Goal: Task Accomplishment & Management: Complete application form

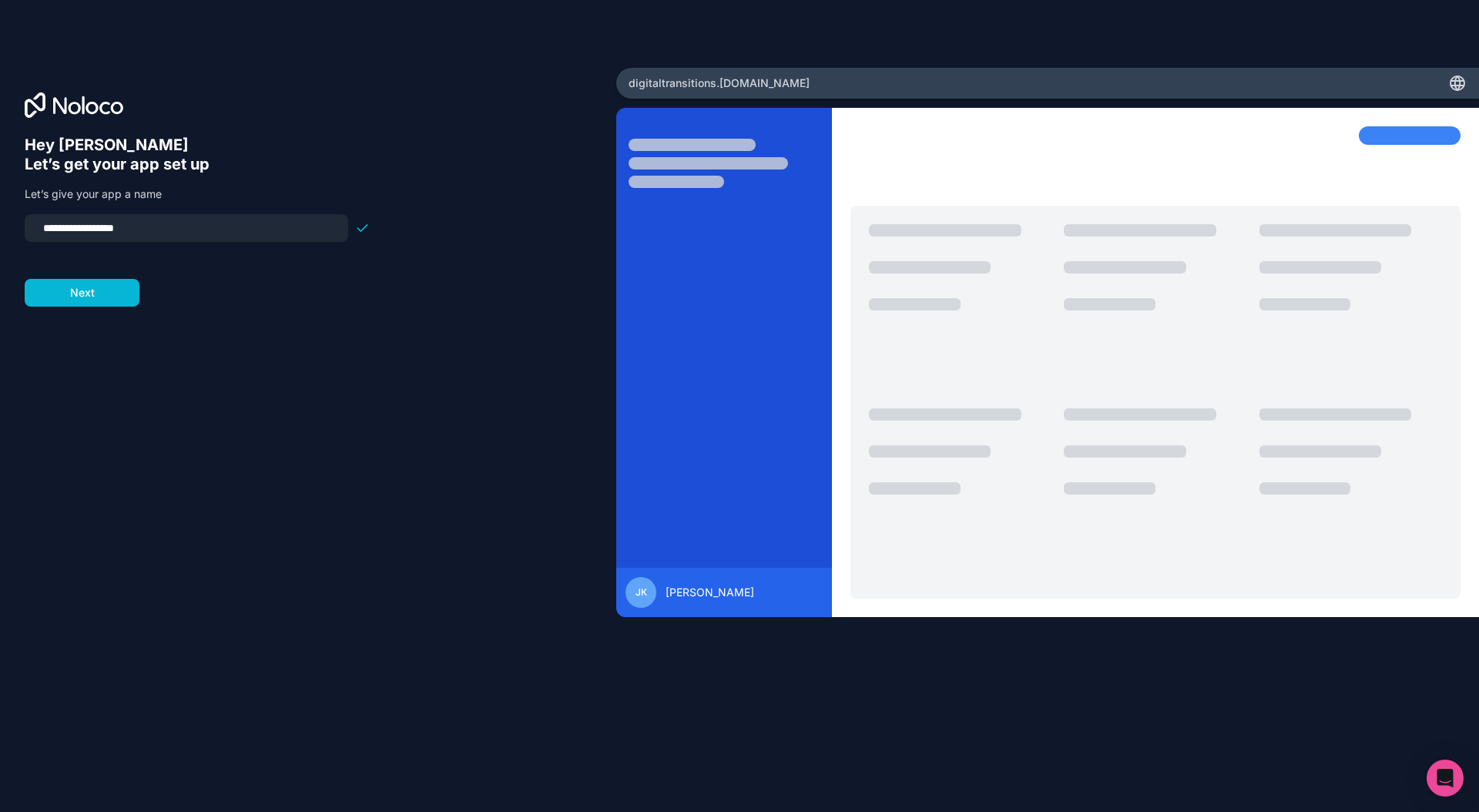
drag, startPoint x: 135, startPoint y: 223, endPoint x: 29, endPoint y: 219, distance: 106.1
click at [29, 219] on div "**********" at bounding box center [187, 228] width 324 height 27
type input "**********"
click at [57, 306] on div "**********" at bounding box center [308, 427] width 567 height 584
click at [72, 299] on button "Next" at bounding box center [82, 293] width 115 height 27
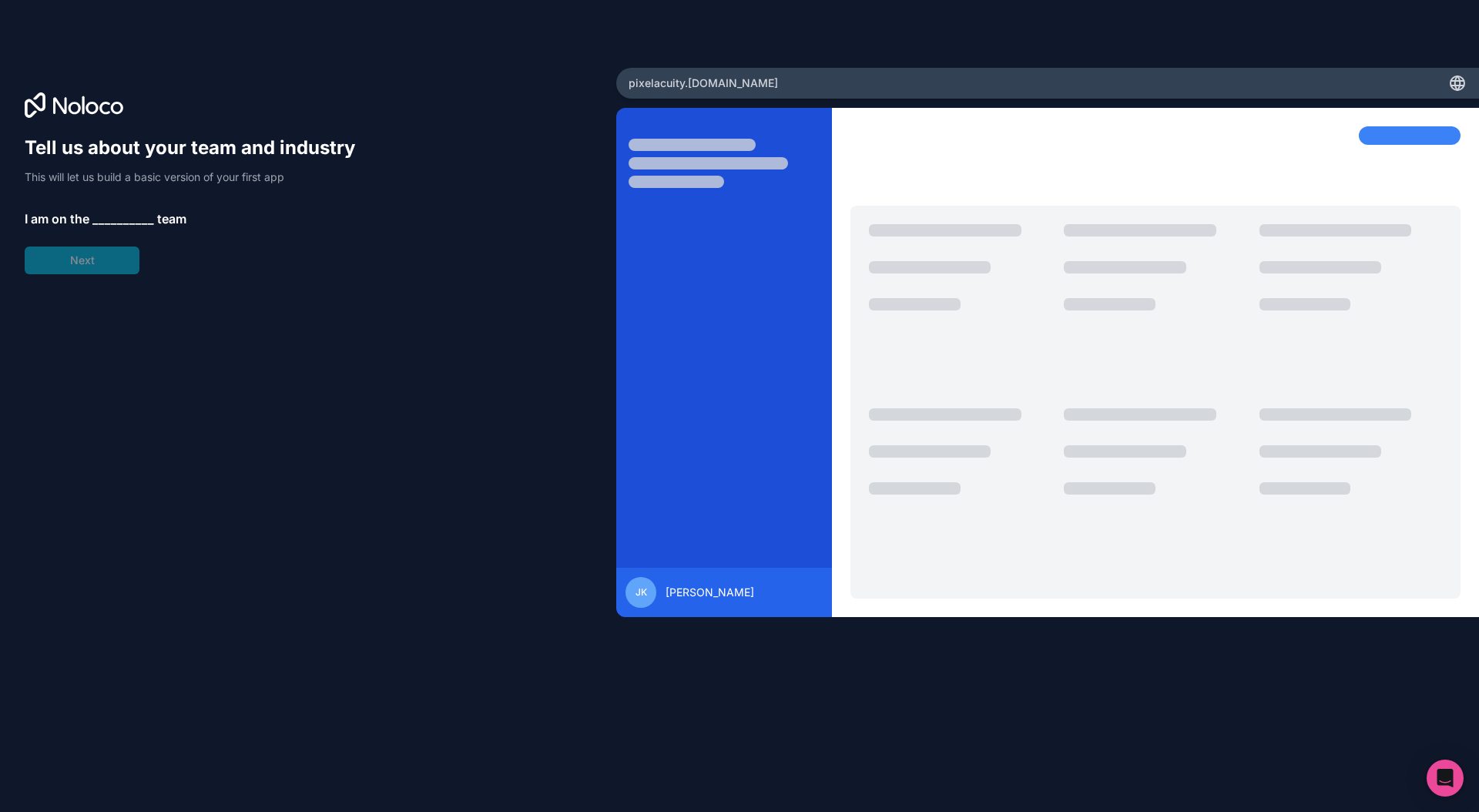
click at [110, 216] on span "__________" at bounding box center [123, 219] width 62 height 19
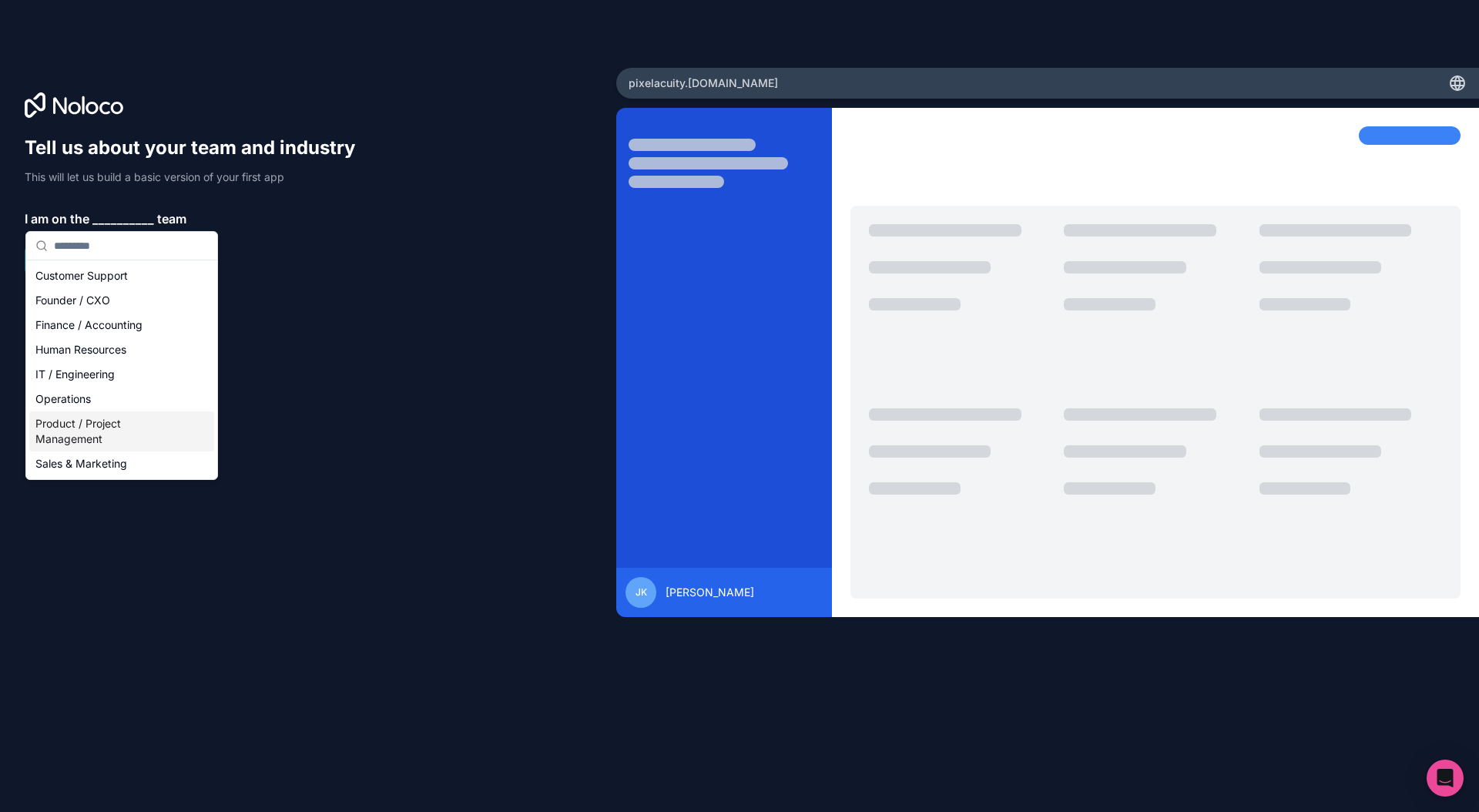
click at [74, 431] on div "Product / Project Management" at bounding box center [122, 431] width 185 height 40
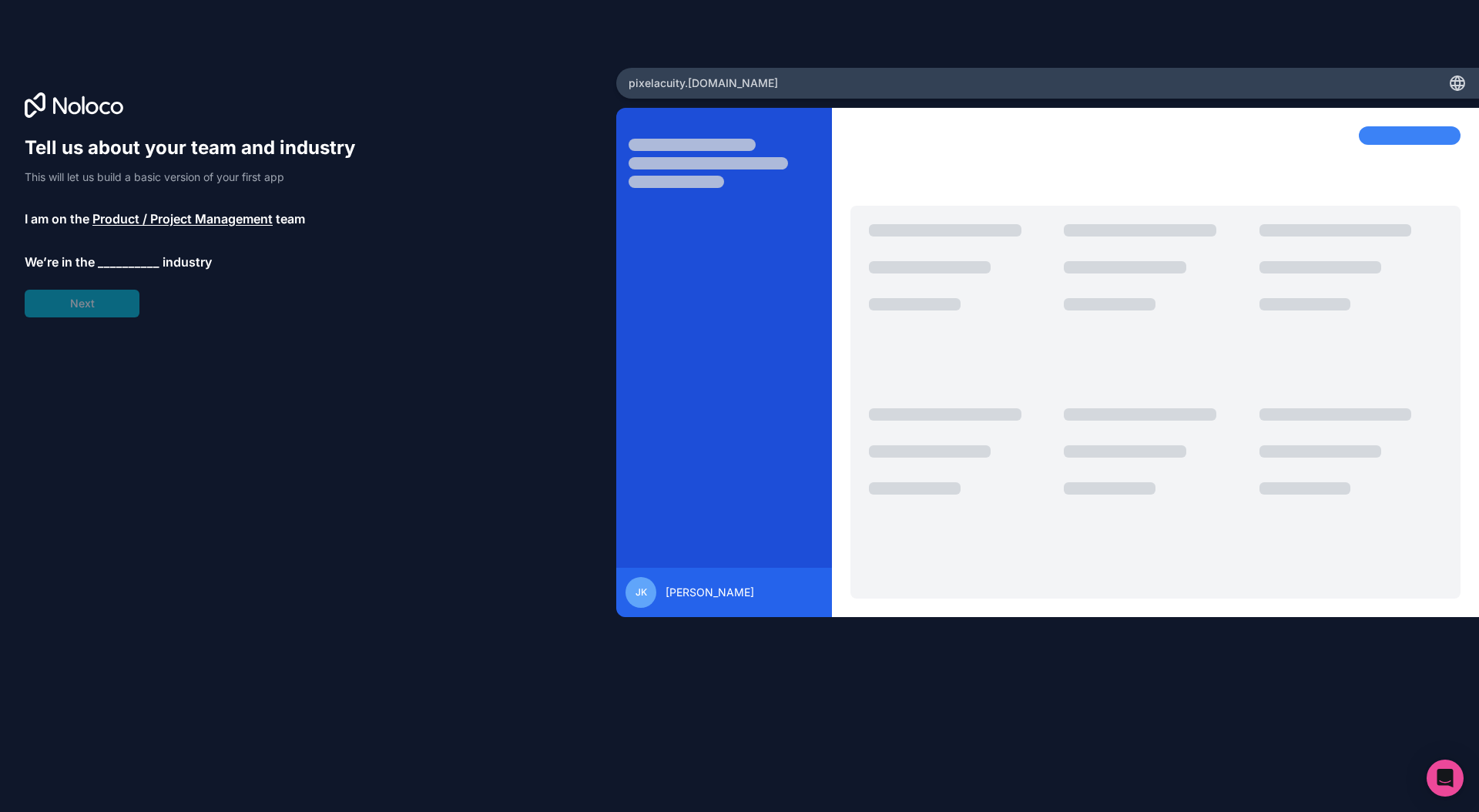
click at [106, 263] on span "__________" at bounding box center [128, 262] width 62 height 19
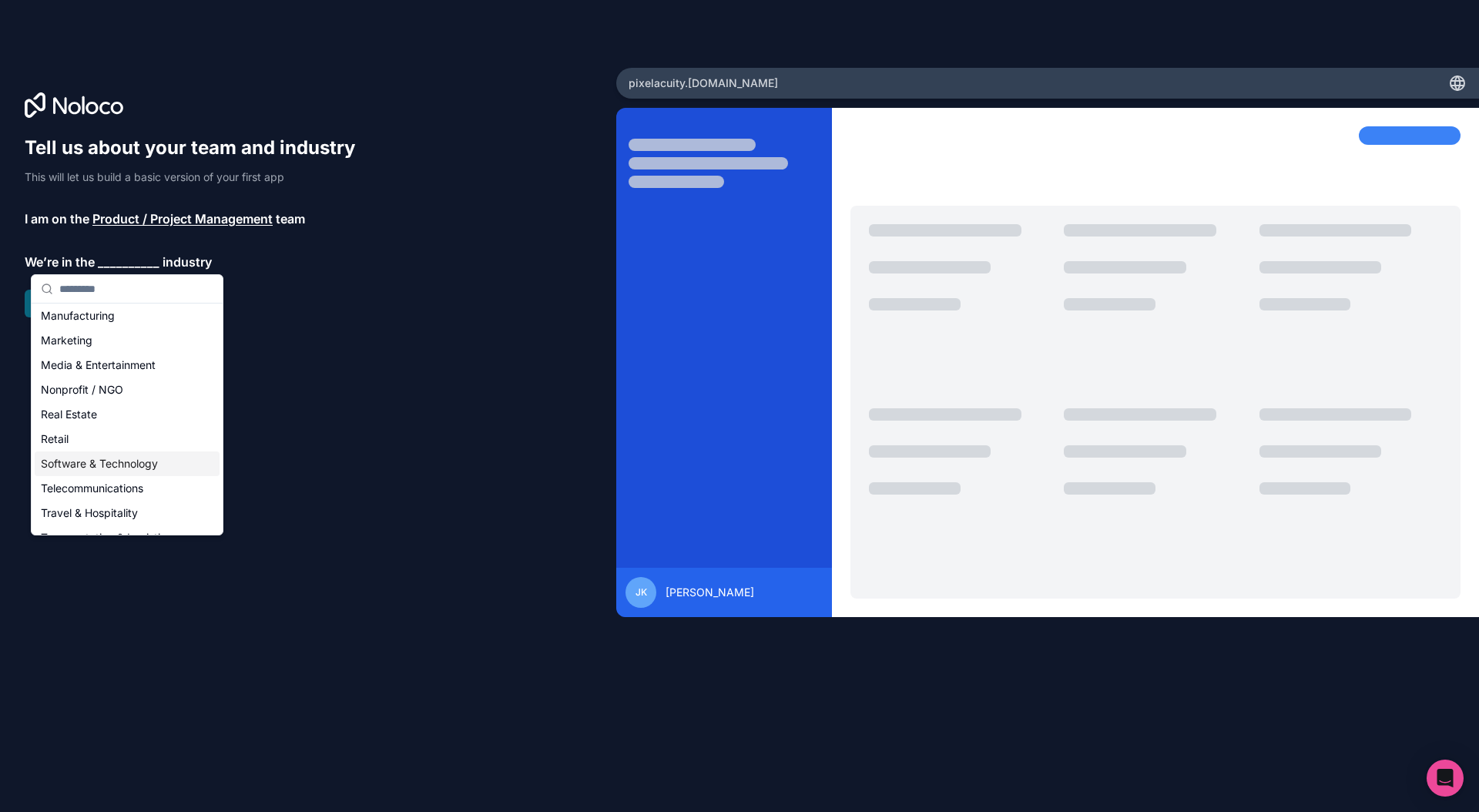
scroll to position [261, 0]
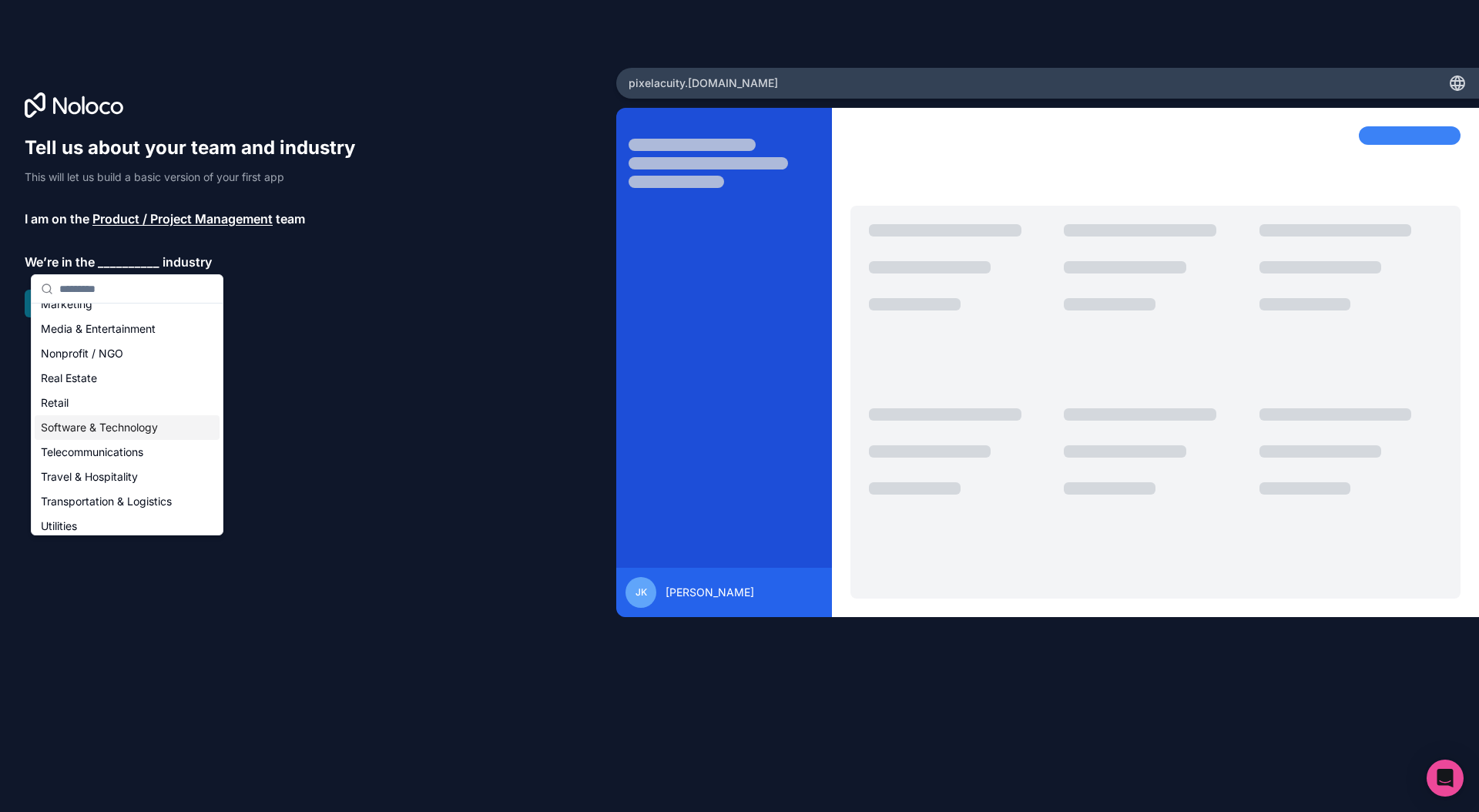
click at [81, 424] on div "Software & Technology" at bounding box center [128, 427] width 185 height 25
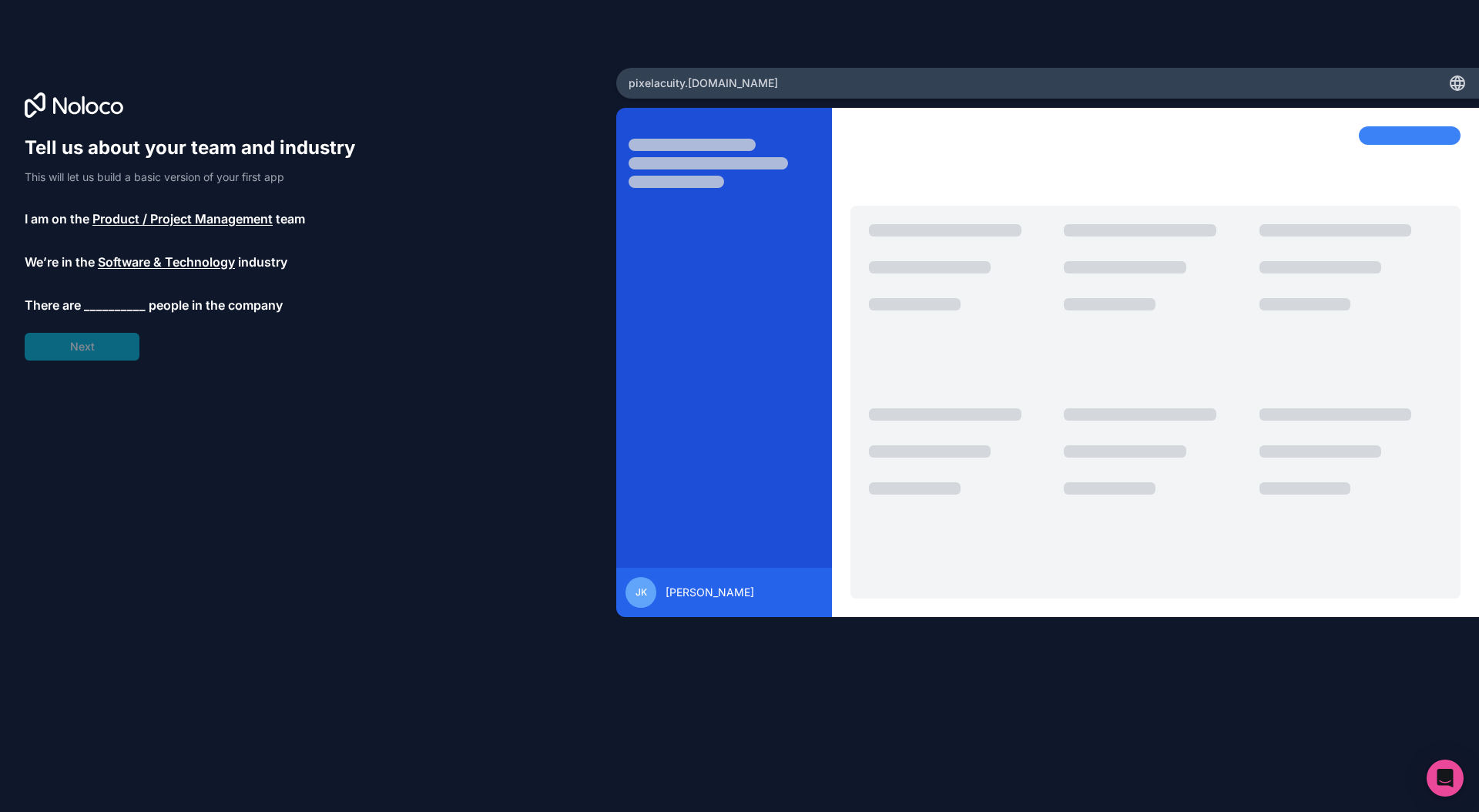
click at [103, 305] on span "__________" at bounding box center [115, 305] width 62 height 19
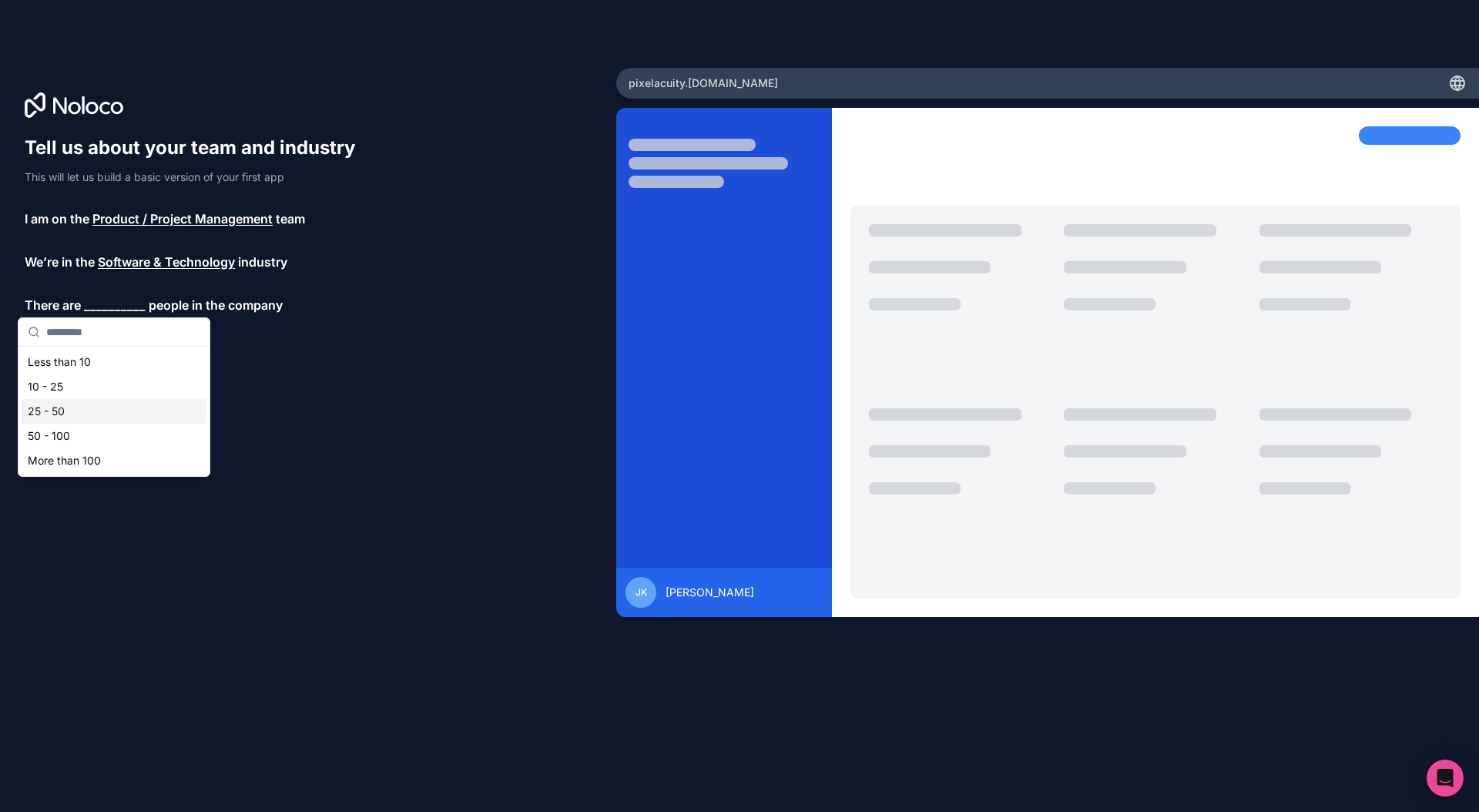
drag, startPoint x: 54, startPoint y: 388, endPoint x: 53, endPoint y: 406, distance: 18.0
click at [53, 406] on div "Less than 10 10 - 25 25 - 50 50 - 100 More than 100" at bounding box center [114, 412] width 185 height 123
click at [53, 406] on div "25 - 50" at bounding box center [114, 411] width 185 height 25
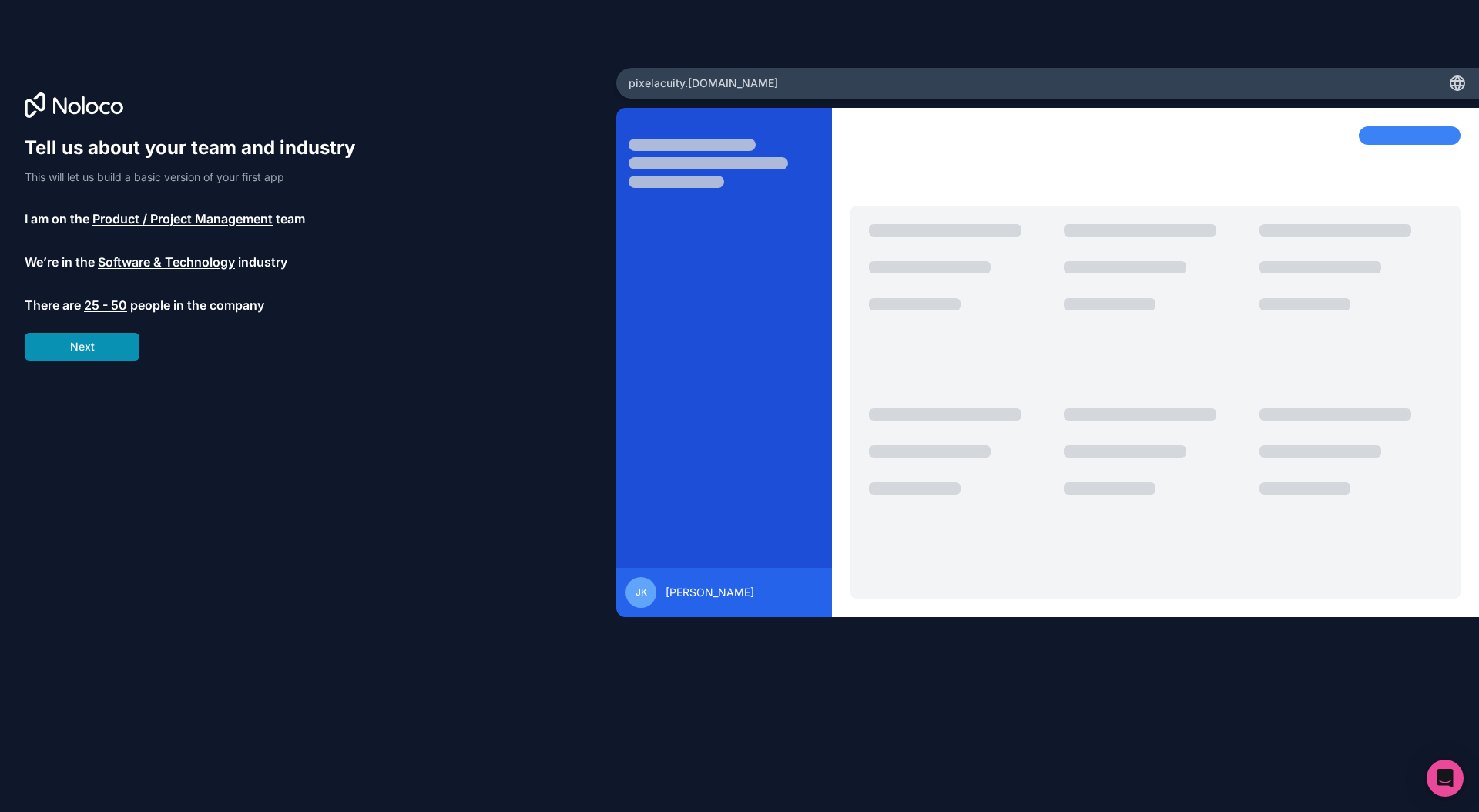
click at [62, 359] on button "Next" at bounding box center [82, 347] width 115 height 27
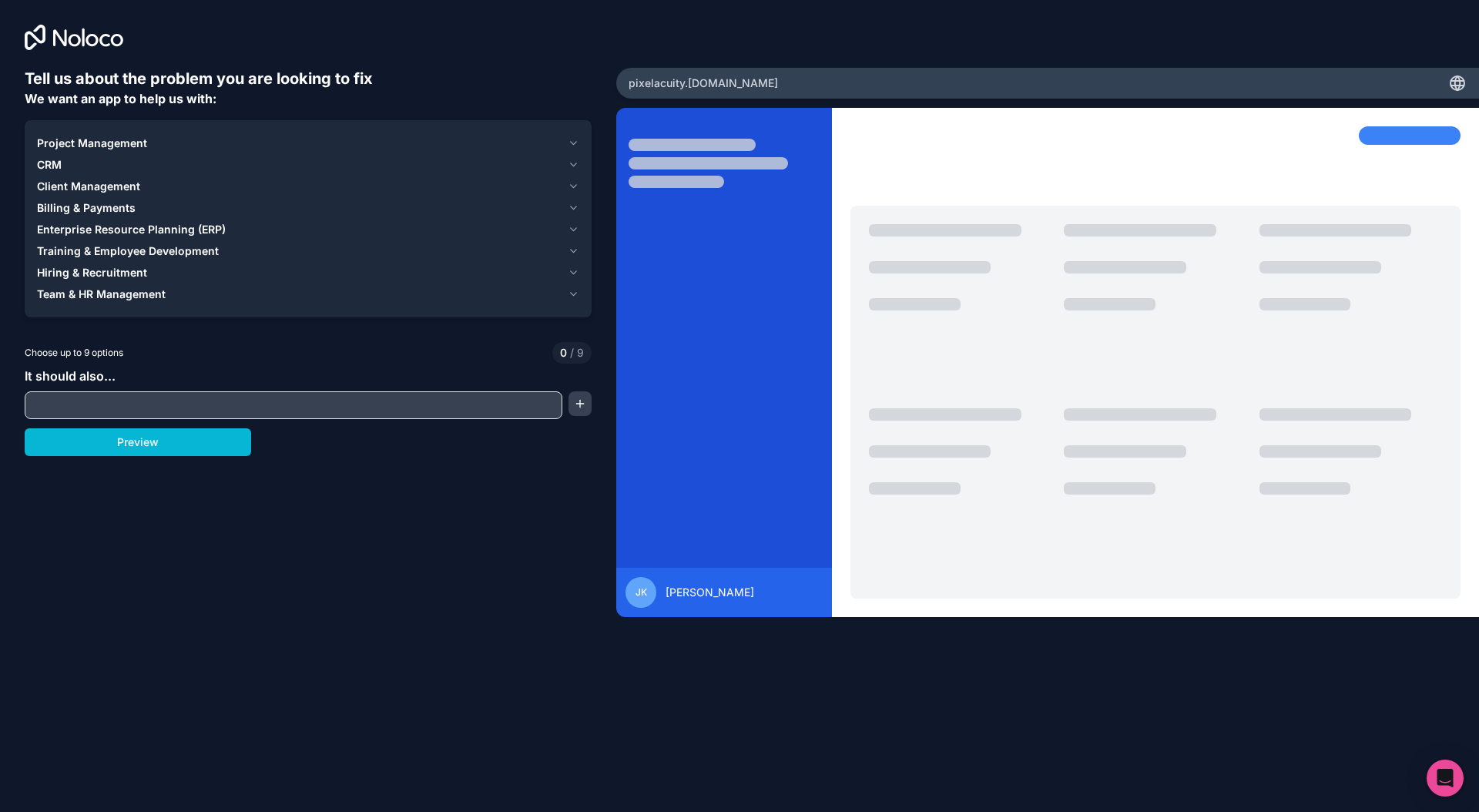
click at [81, 141] on span "Project Management" at bounding box center [92, 143] width 110 height 15
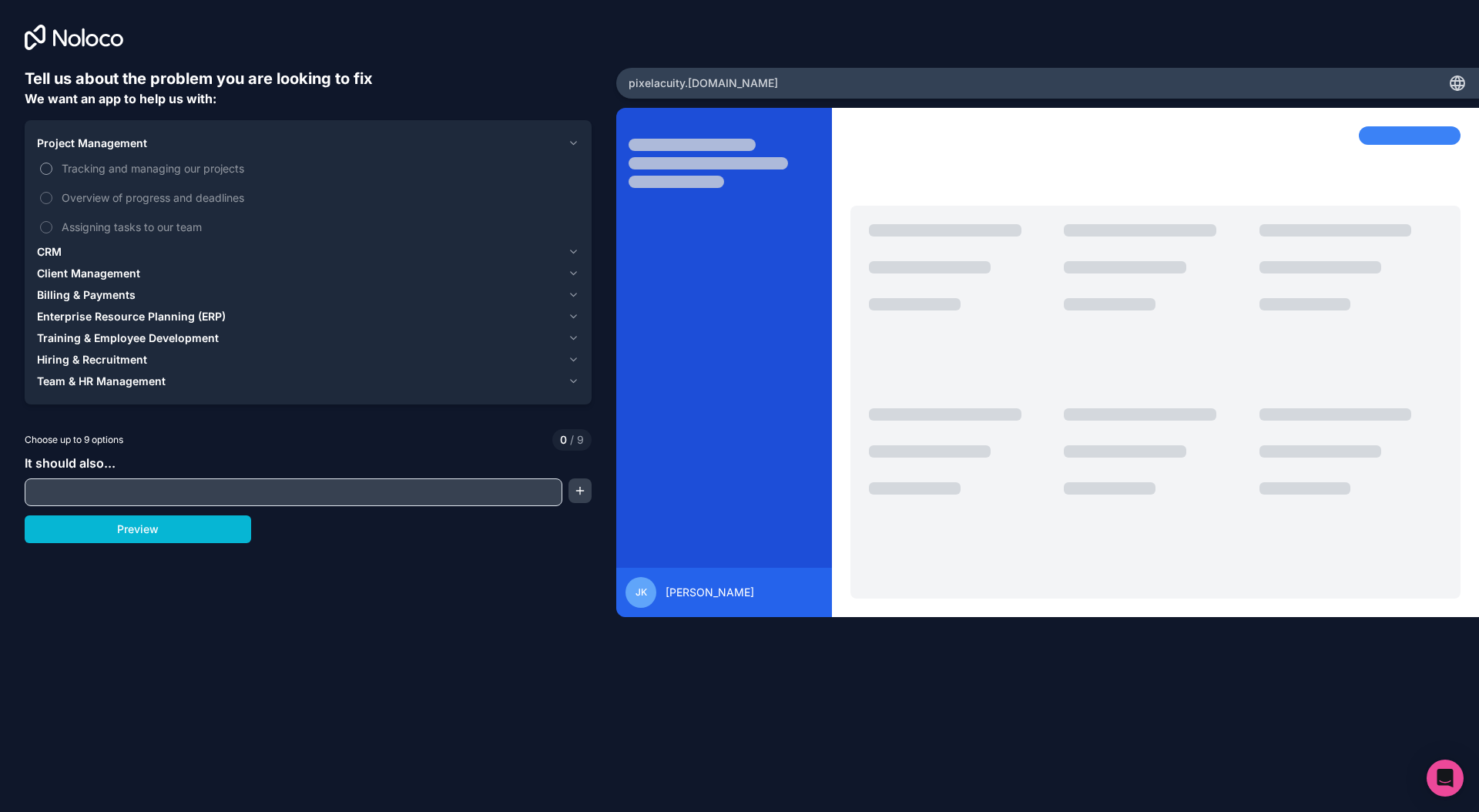
click at [55, 176] on label "Tracking and managing our projects" at bounding box center [308, 168] width 543 height 28
click at [52, 175] on button "Tracking and managing our projects" at bounding box center [46, 169] width 12 height 12
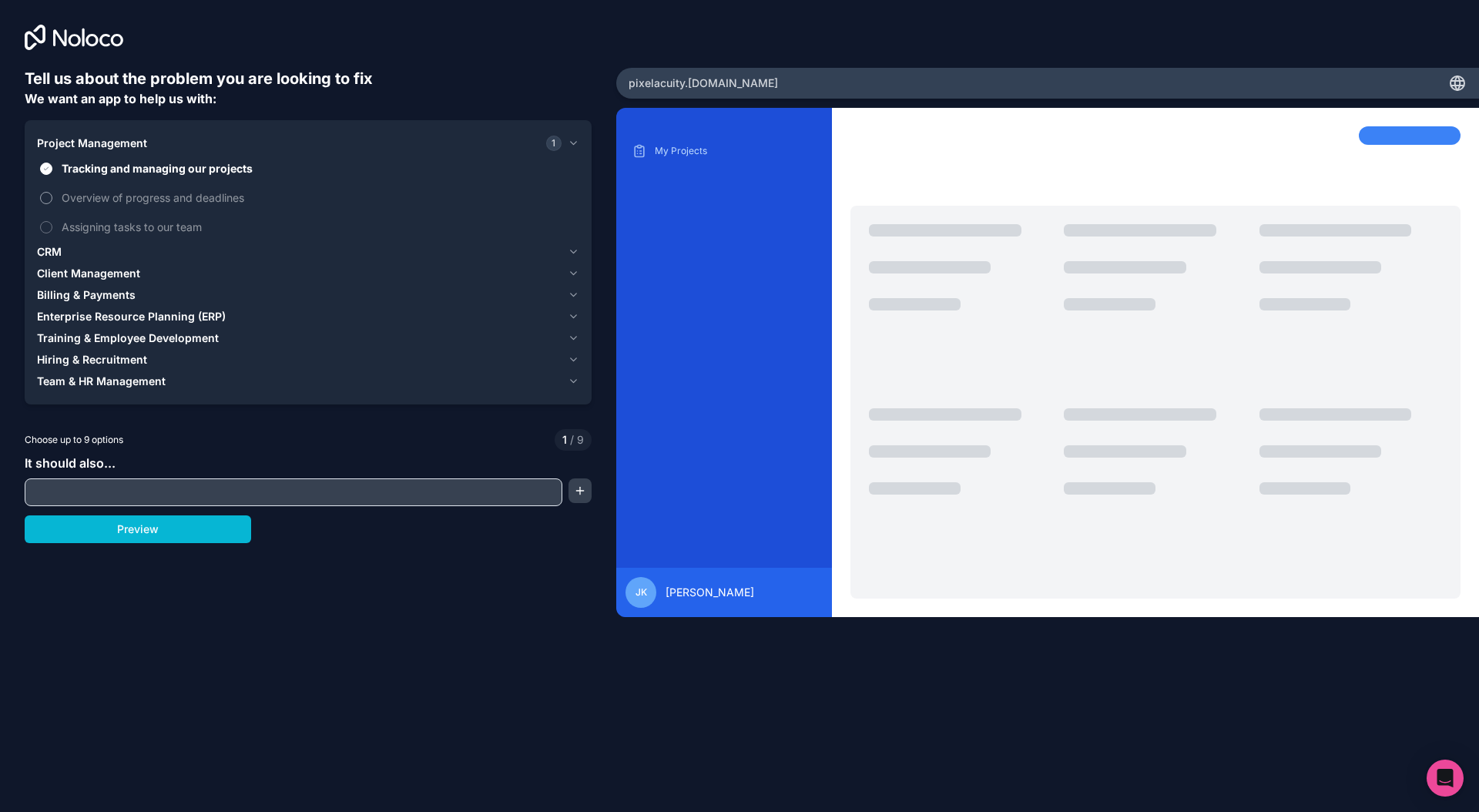
click at [55, 201] on label "Overview of progress and deadlines" at bounding box center [308, 197] width 543 height 28
click at [52, 201] on button "Overview of progress and deadlines" at bounding box center [46, 198] width 12 height 12
click at [56, 221] on label "Assigning tasks to our team" at bounding box center [308, 226] width 543 height 28
click at [52, 221] on button "Assigning tasks to our team" at bounding box center [46, 227] width 12 height 12
click at [91, 289] on span "Billing & Payments" at bounding box center [86, 295] width 98 height 15
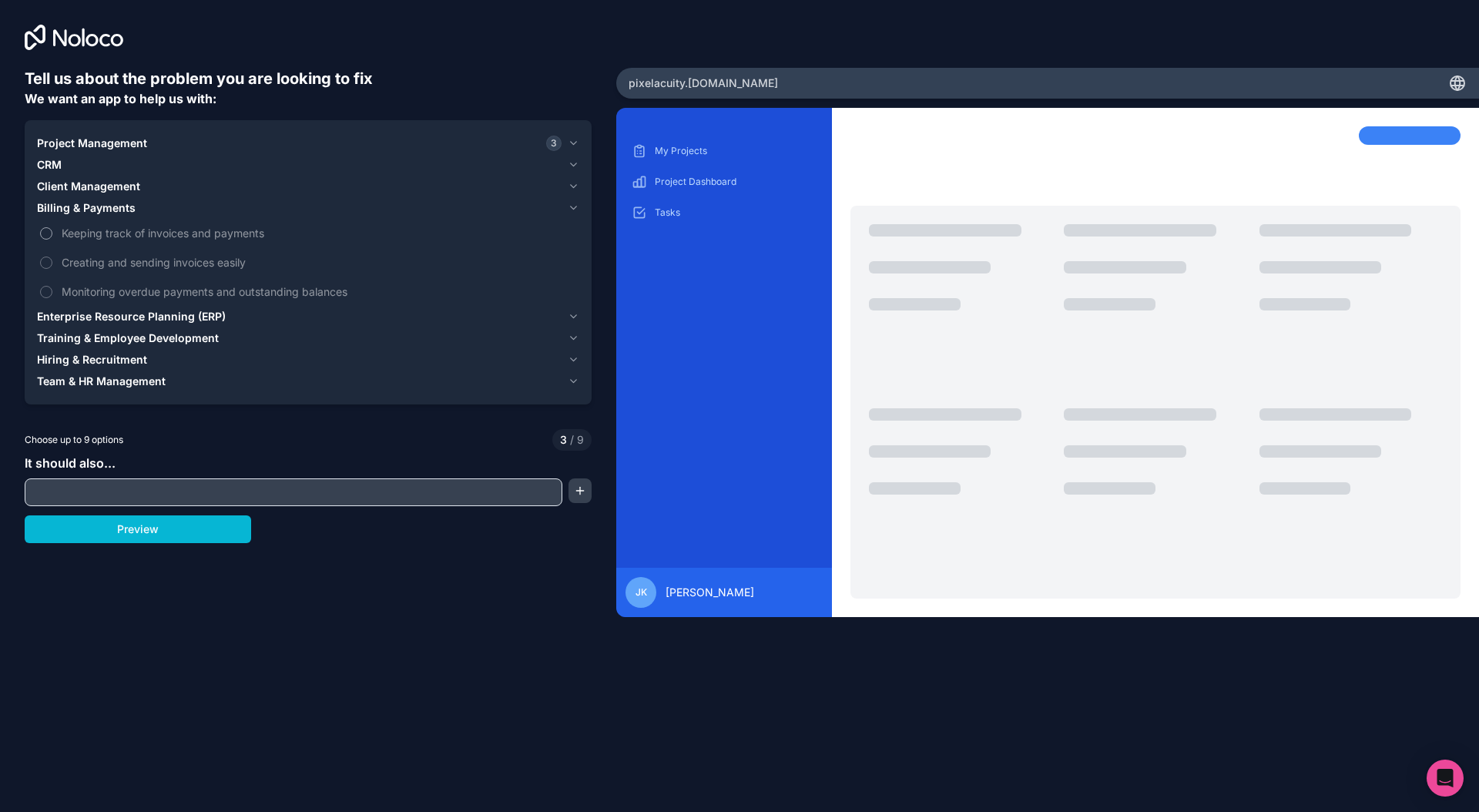
click at [81, 237] on span "Keeping track of invoices and payments" at bounding box center [318, 233] width 514 height 16
click at [52, 237] on button "Keeping track of invoices and payments" at bounding box center [46, 234] width 12 height 12
click at [86, 259] on span "Creating and sending invoices easily" at bounding box center [318, 262] width 514 height 16
click at [52, 259] on button "Creating and sending invoices easily" at bounding box center [46, 263] width 12 height 12
click at [85, 285] on span "Monitoring overdue payments and outstanding balances" at bounding box center [318, 291] width 514 height 16
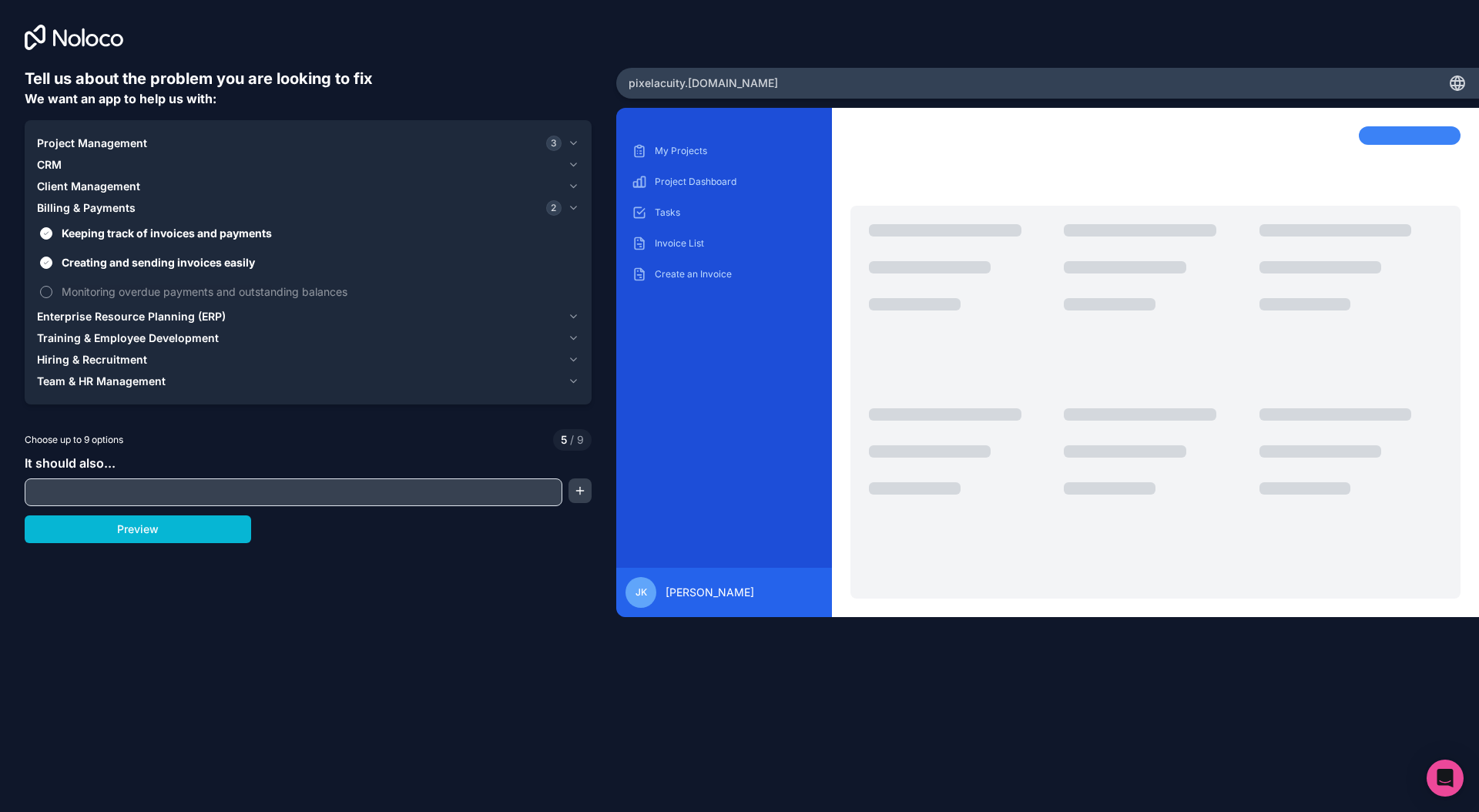
click at [52, 286] on button "Monitoring overdue payments and outstanding balances" at bounding box center [46, 292] width 12 height 12
click at [100, 383] on span "Team & HR Management" at bounding box center [101, 382] width 128 height 15
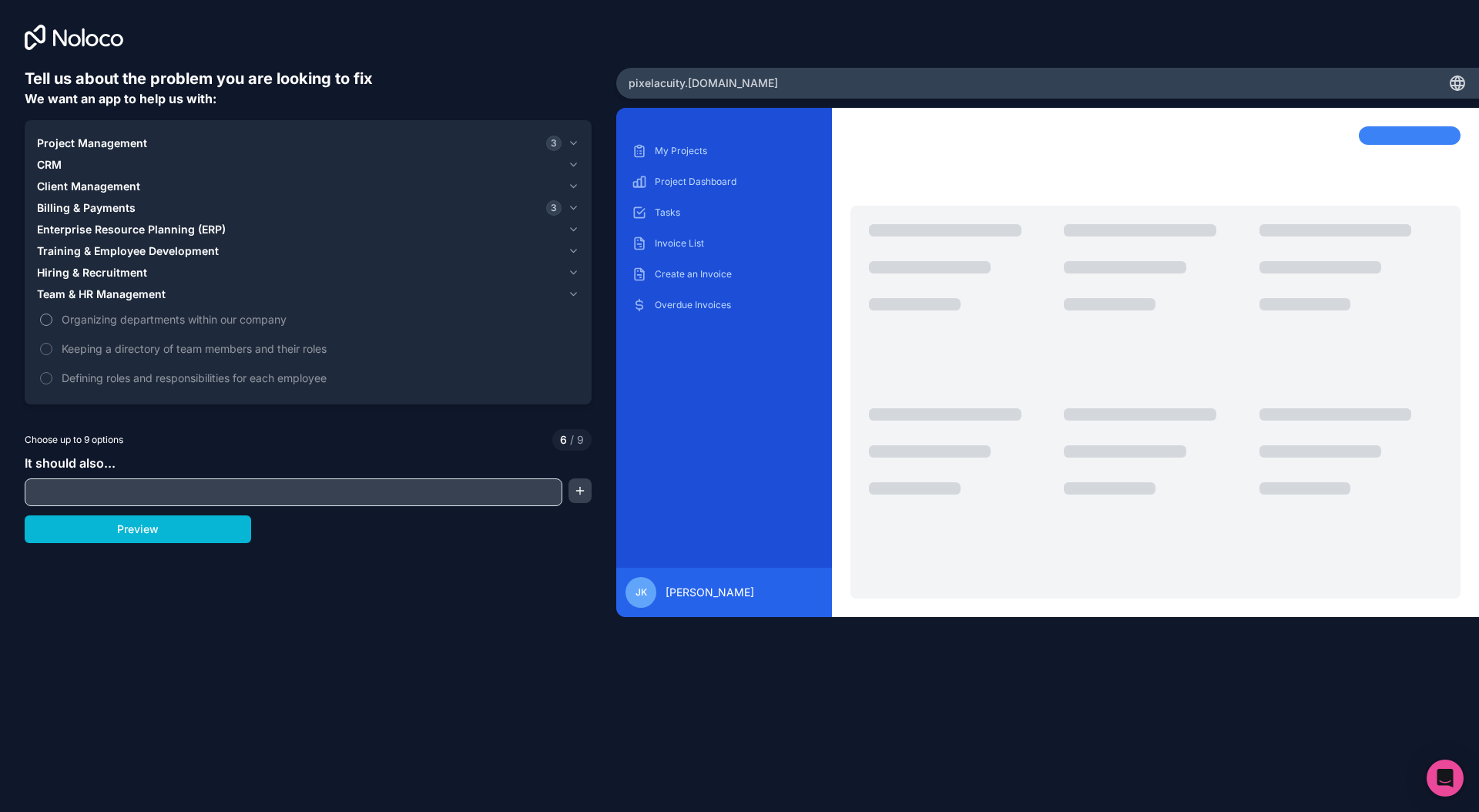
click at [111, 322] on span "Organizing departments within our company" at bounding box center [318, 319] width 514 height 16
click at [52, 322] on button "Organizing departments within our company" at bounding box center [46, 319] width 12 height 12
click at [104, 351] on span "Keeping a directory of team members and their roles" at bounding box center [318, 348] width 514 height 16
click at [52, 351] on button "Keeping a directory of team members and their roles" at bounding box center [46, 349] width 12 height 12
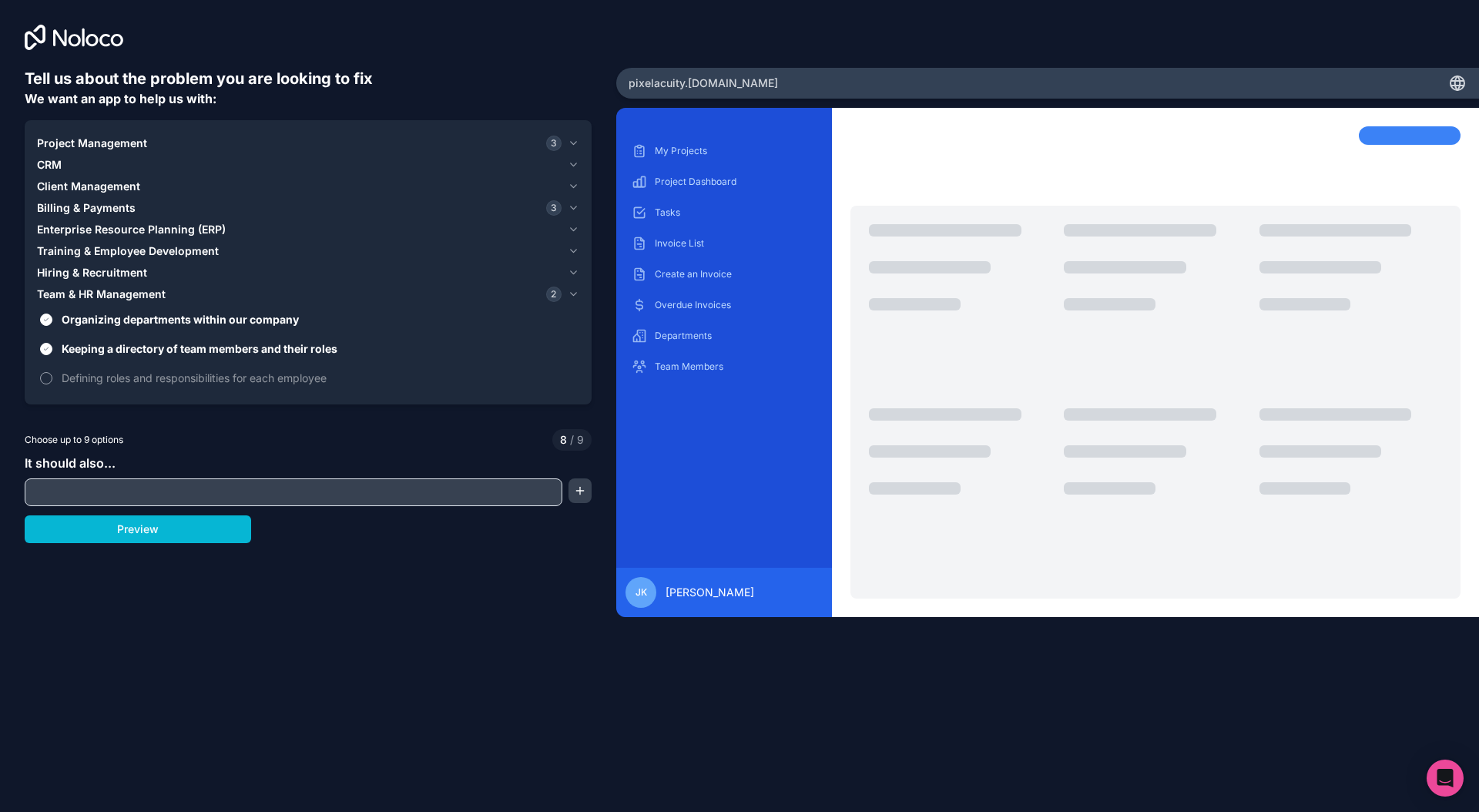
click at [104, 378] on span "Defining roles and responsibilities for each employee" at bounding box center [318, 377] width 514 height 16
click at [52, 378] on button "Defining roles and responsibilities for each employee" at bounding box center [46, 378] width 12 height 12
click at [73, 279] on span "Hiring & Recruitment" at bounding box center [92, 273] width 110 height 15
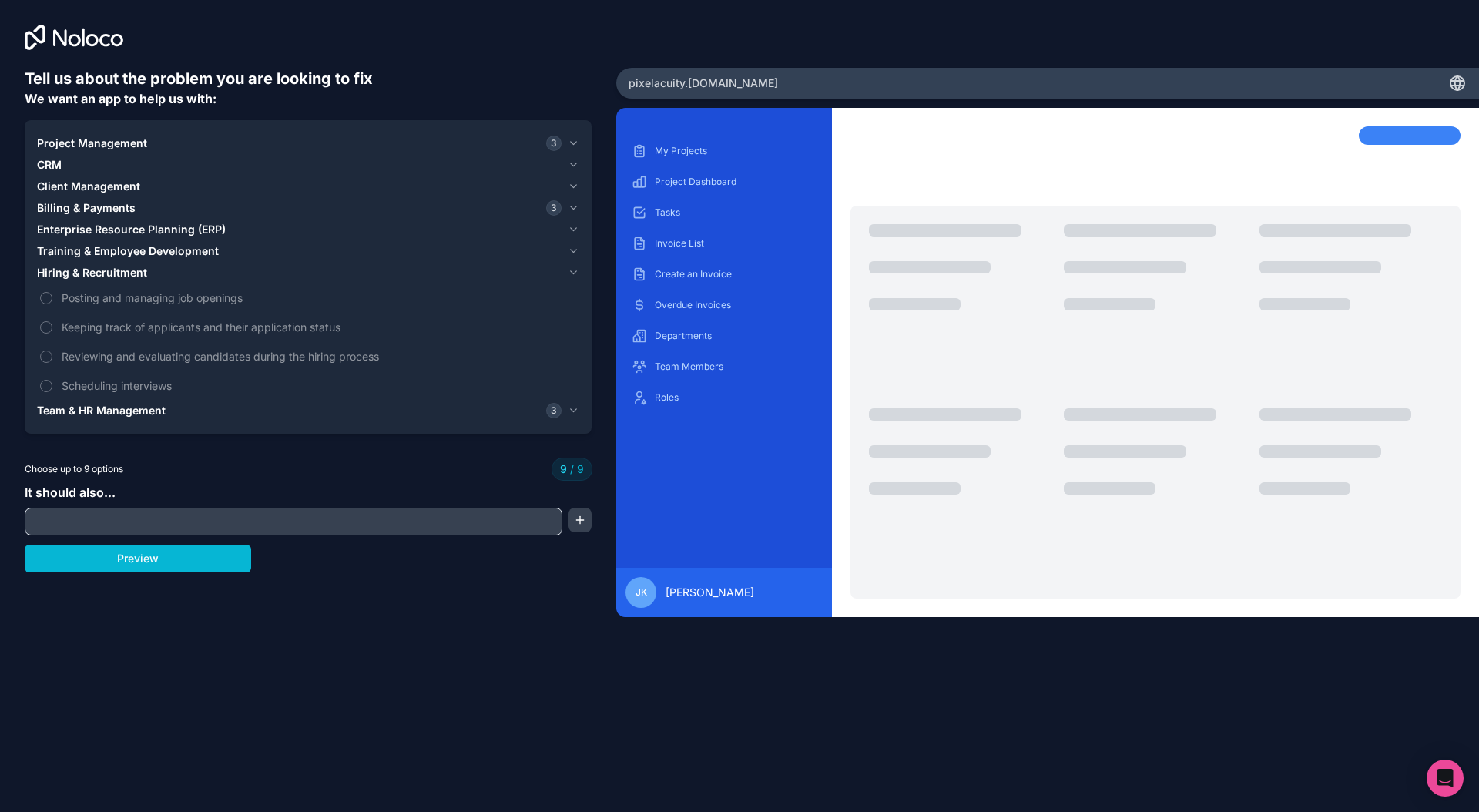
click at [73, 279] on span "Hiring & Recruitment" at bounding box center [92, 273] width 110 height 15
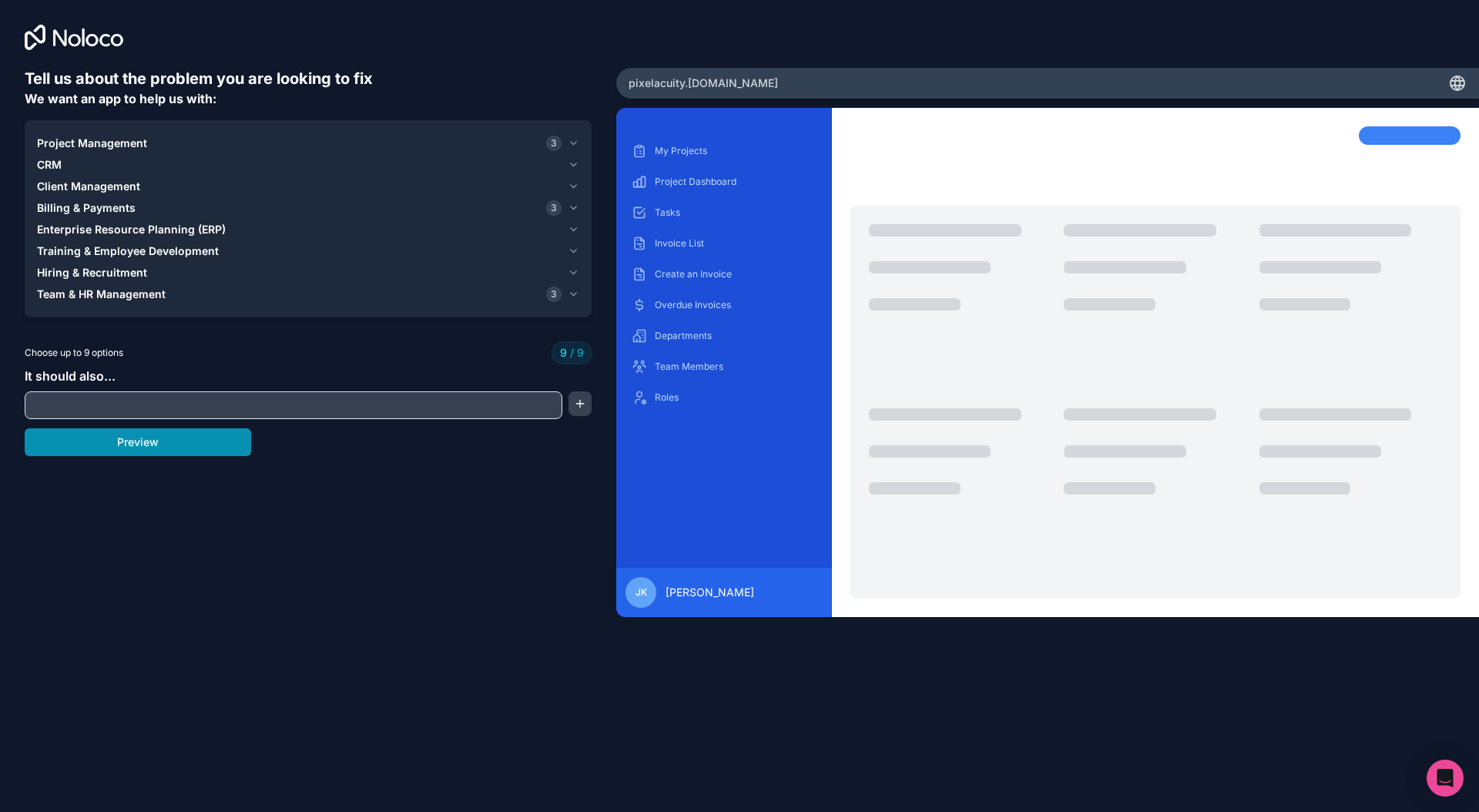
click at [81, 441] on button "Preview" at bounding box center [138, 442] width 227 height 27
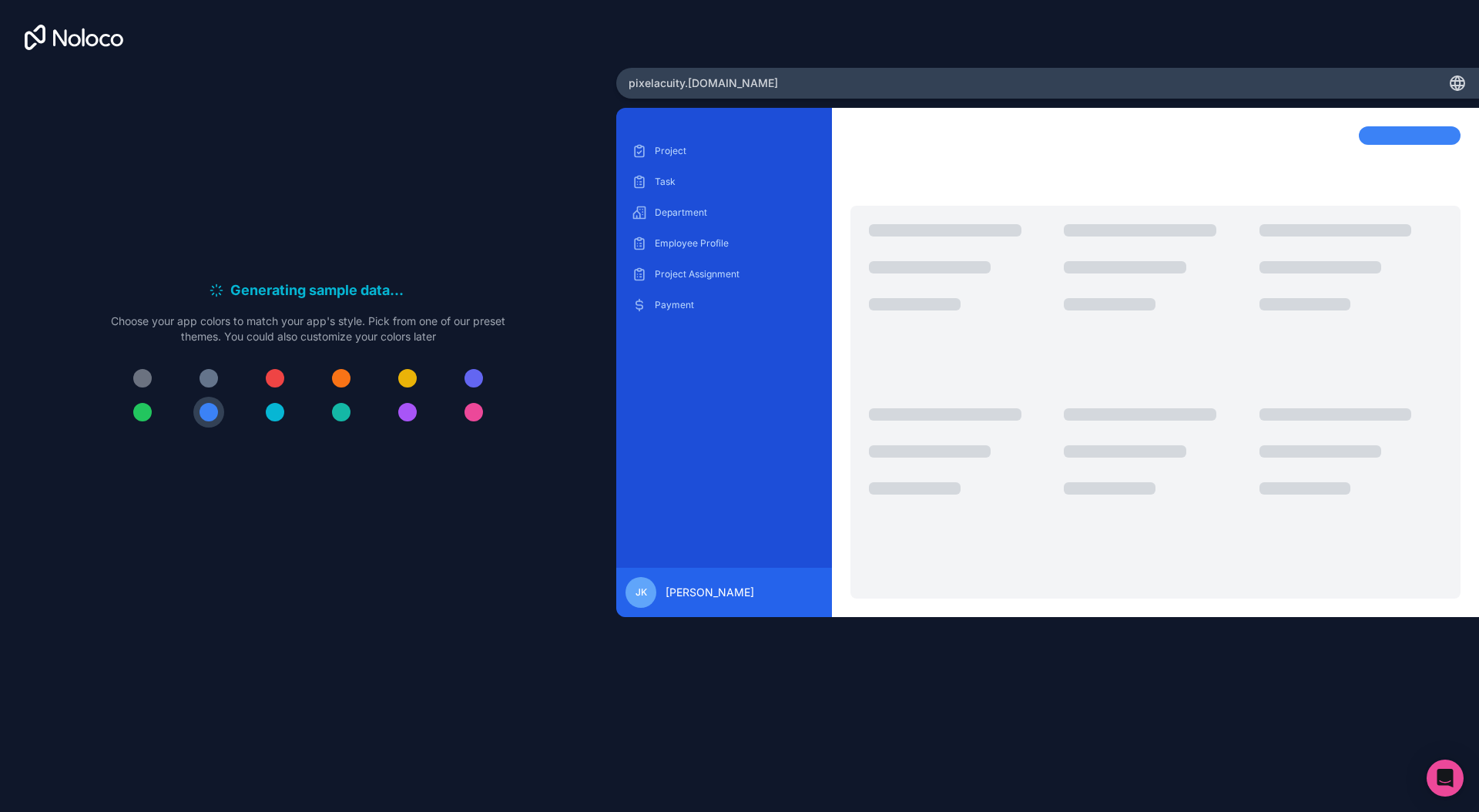
click at [1191, 682] on div "Project Task Department Employee Profile Project Assignment Payment [PERSON_NAM…" at bounding box center [1048, 425] width 863 height 636
click at [730, 330] on div "Project Task Department Employee Profile Project Assignment Payment" at bounding box center [723, 347] width 191 height 417
drag, startPoint x: 120, startPoint y: 317, endPoint x: 459, endPoint y: 382, distance: 345.2
click at [459, 382] on div "Generating sample data . . . Meanwhile, let's personalize it! Choose your app c…" at bounding box center [308, 359] width 395 height 160
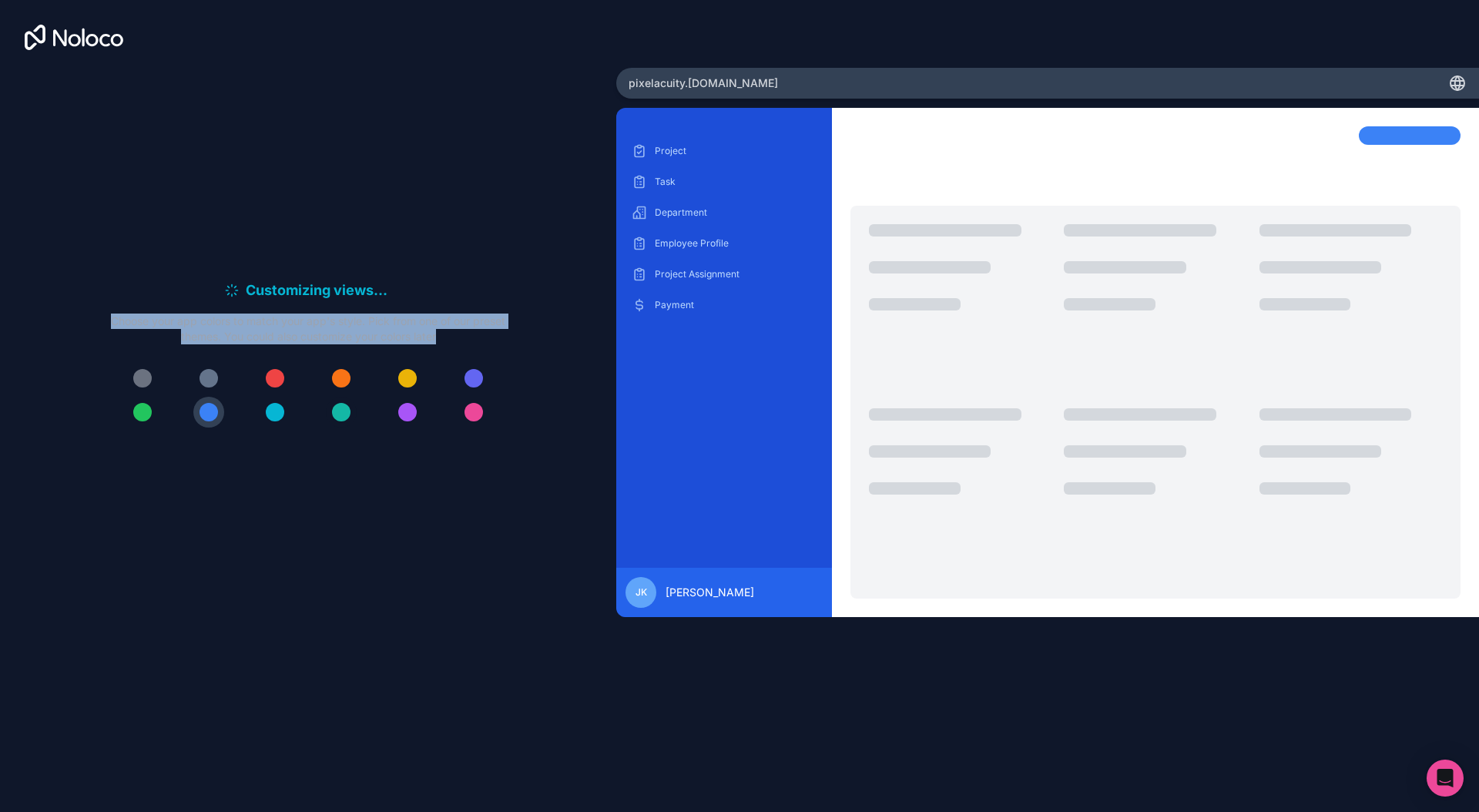
click at [342, 406] on div at bounding box center [342, 412] width 19 height 19
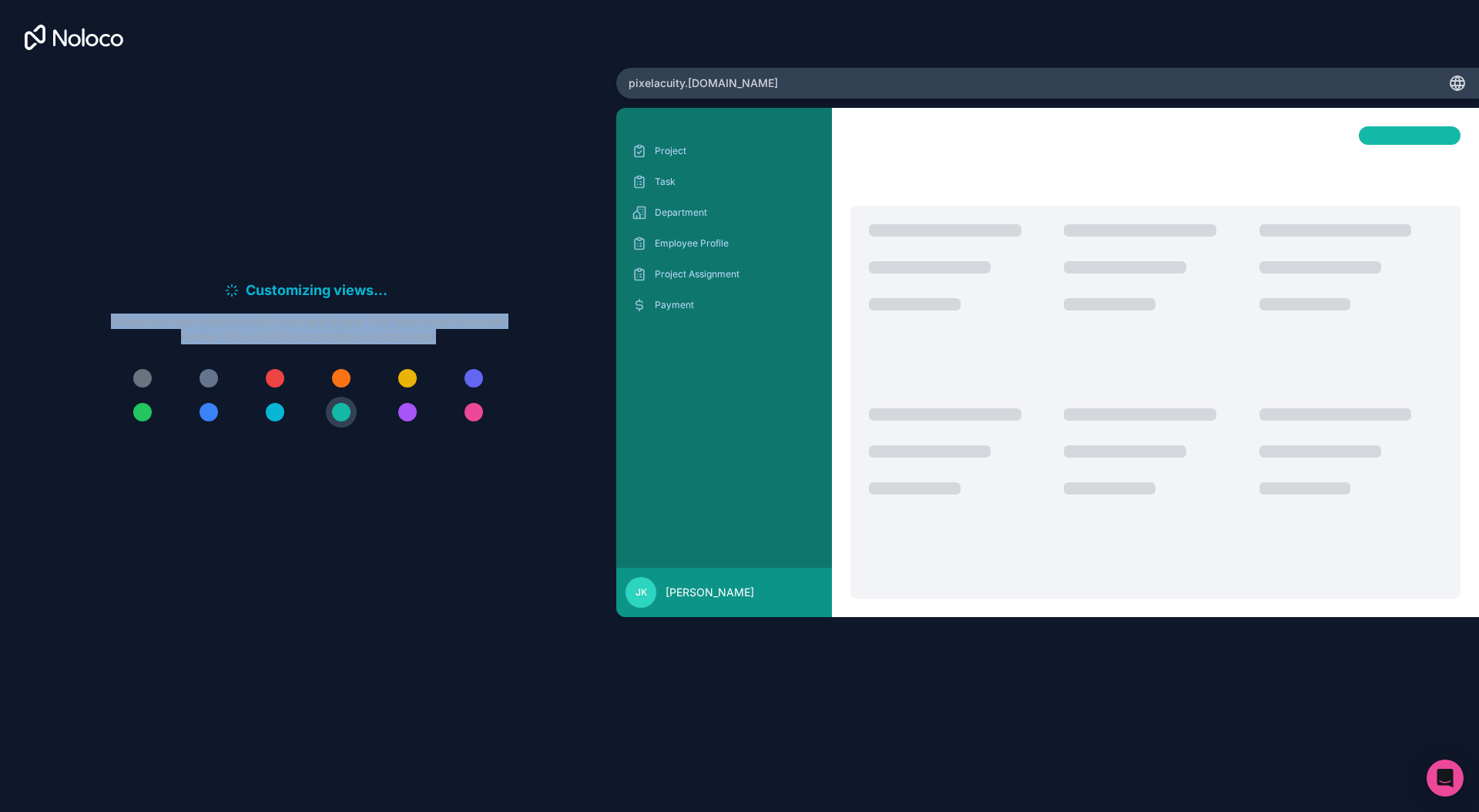
click at [342, 369] on div at bounding box center [342, 378] width 19 height 19
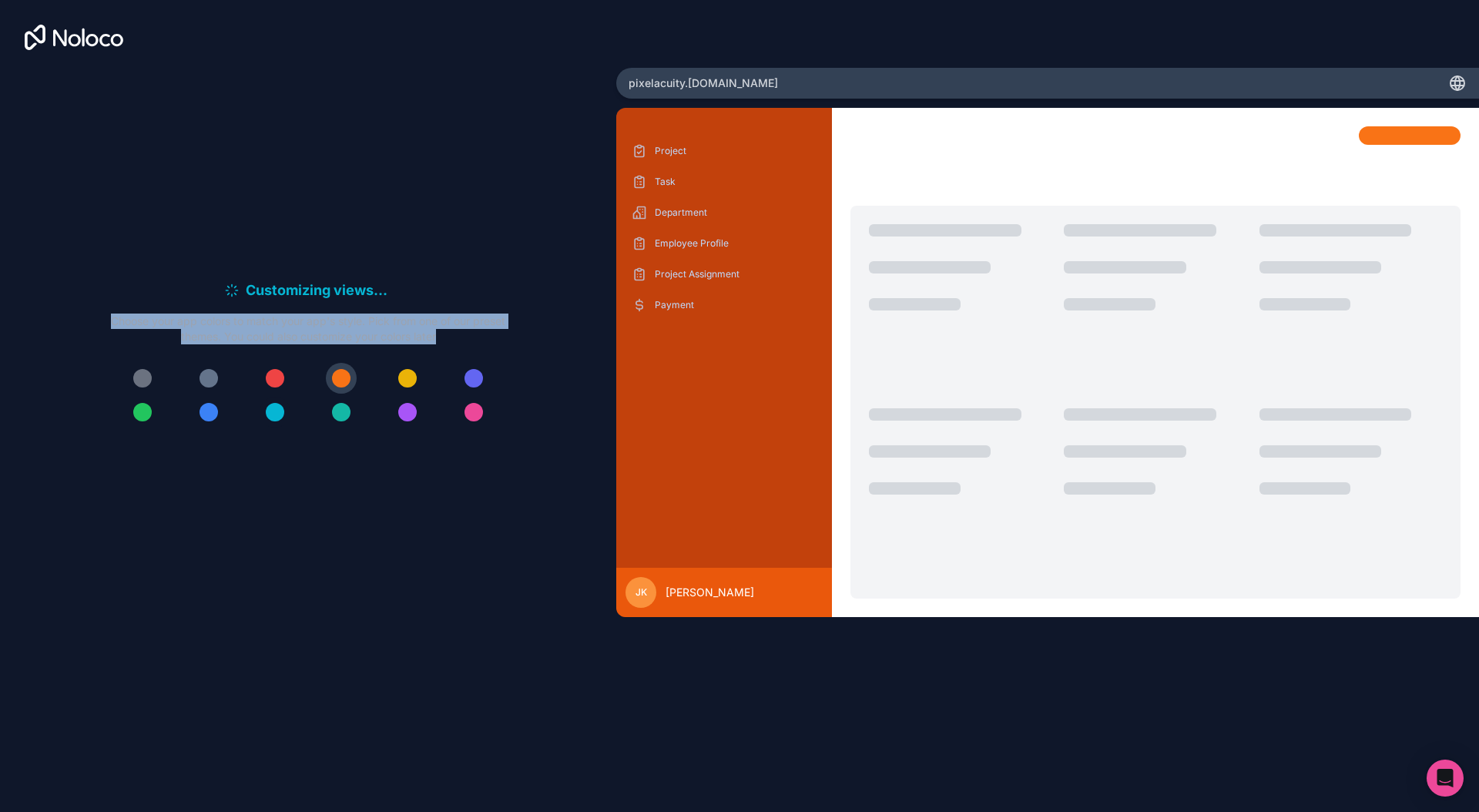
click at [270, 412] on div at bounding box center [276, 412] width 19 height 19
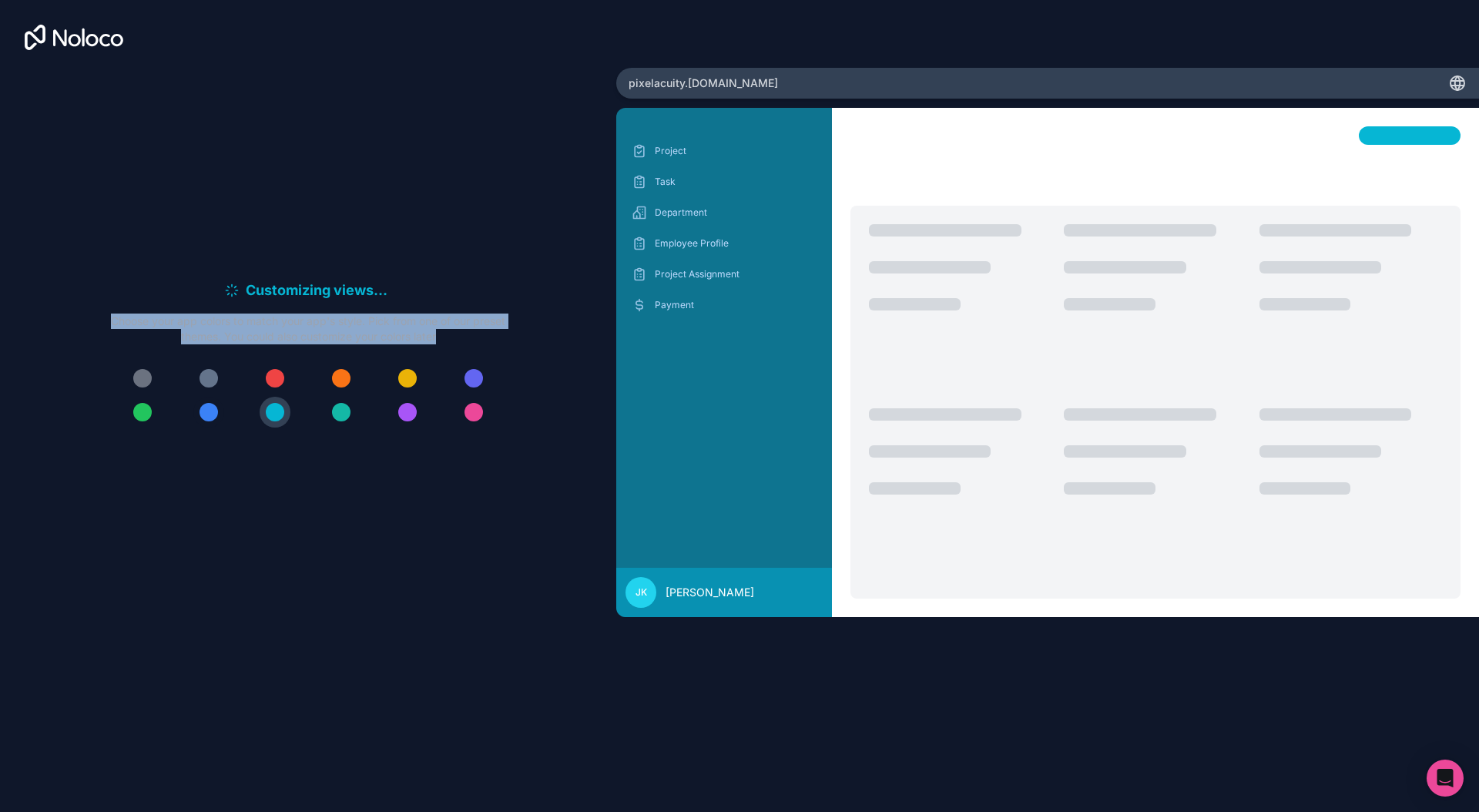
click at [212, 409] on div at bounding box center [209, 412] width 19 height 19
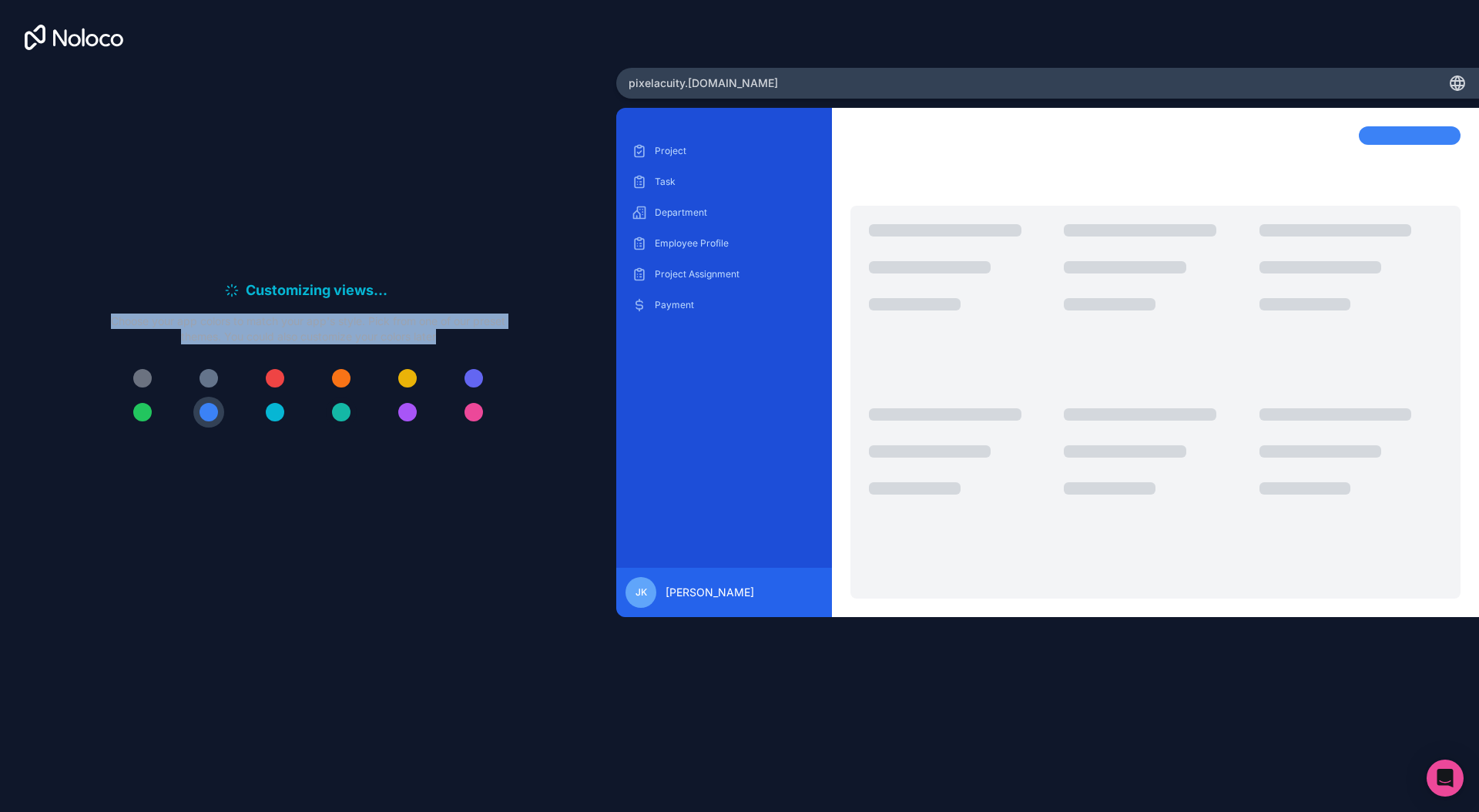
click at [336, 406] on div at bounding box center [342, 412] width 19 height 19
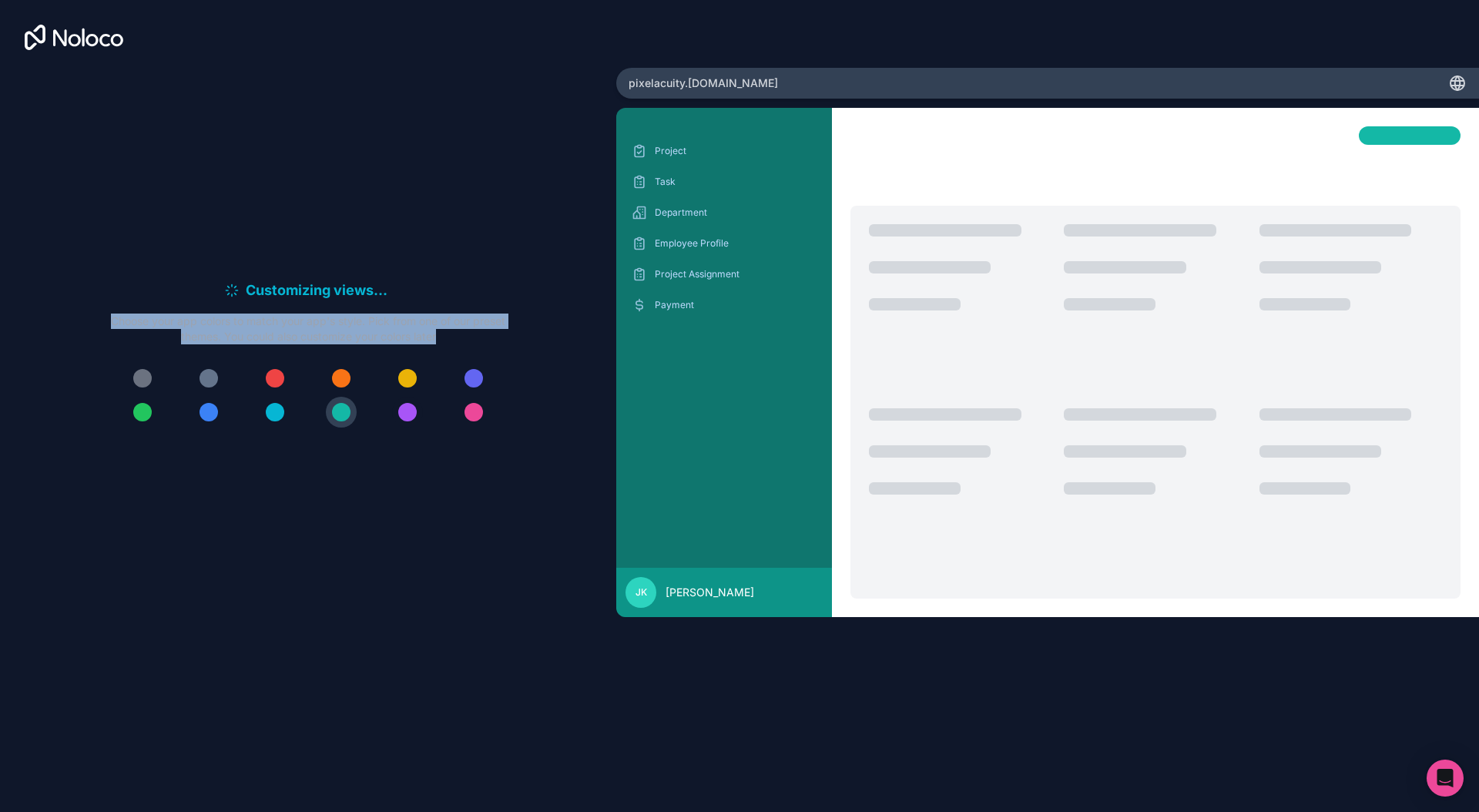
click at [405, 411] on div at bounding box center [407, 412] width 19 height 19
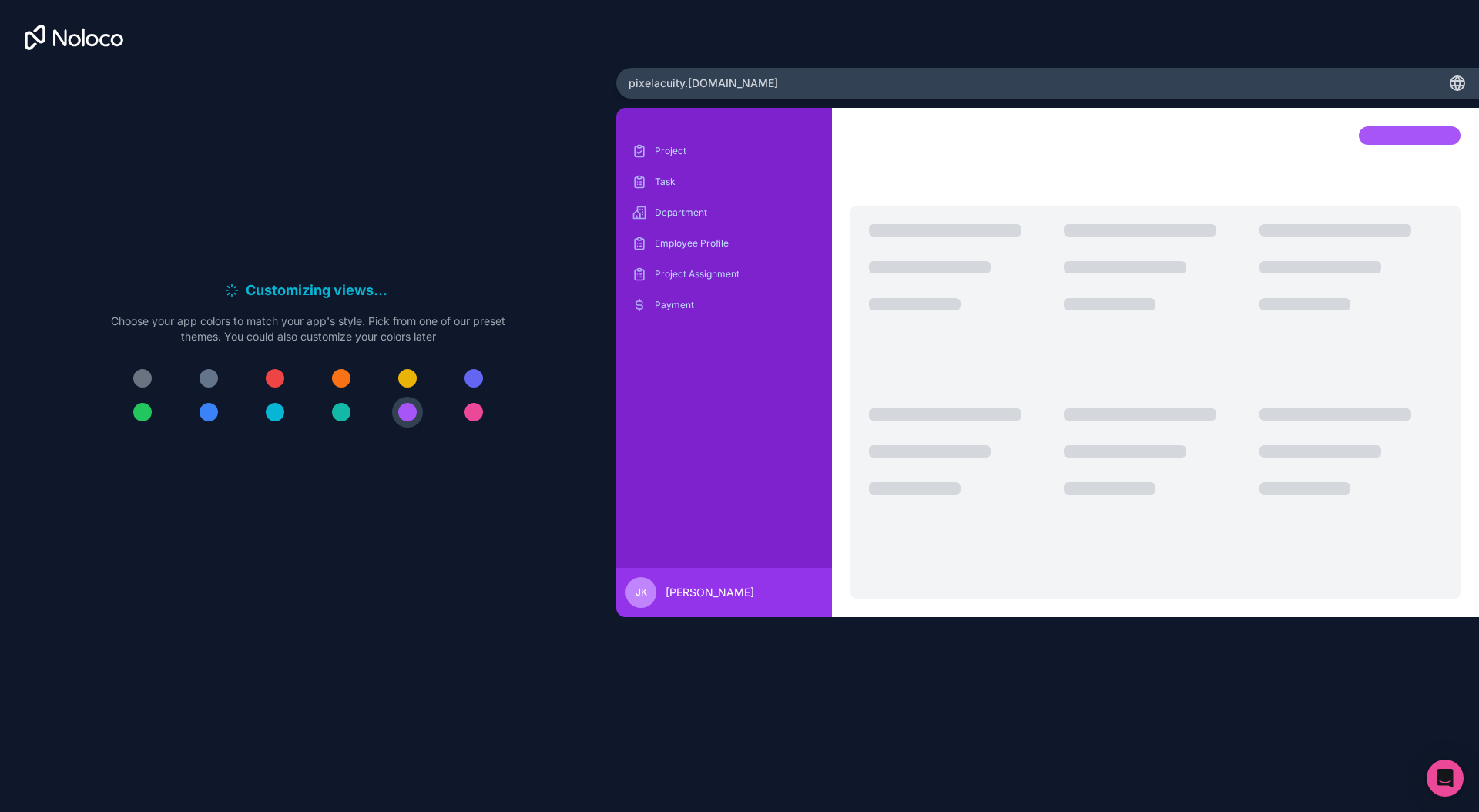
click at [359, 418] on div at bounding box center [308, 395] width 395 height 65
click at [336, 418] on div at bounding box center [342, 412] width 19 height 19
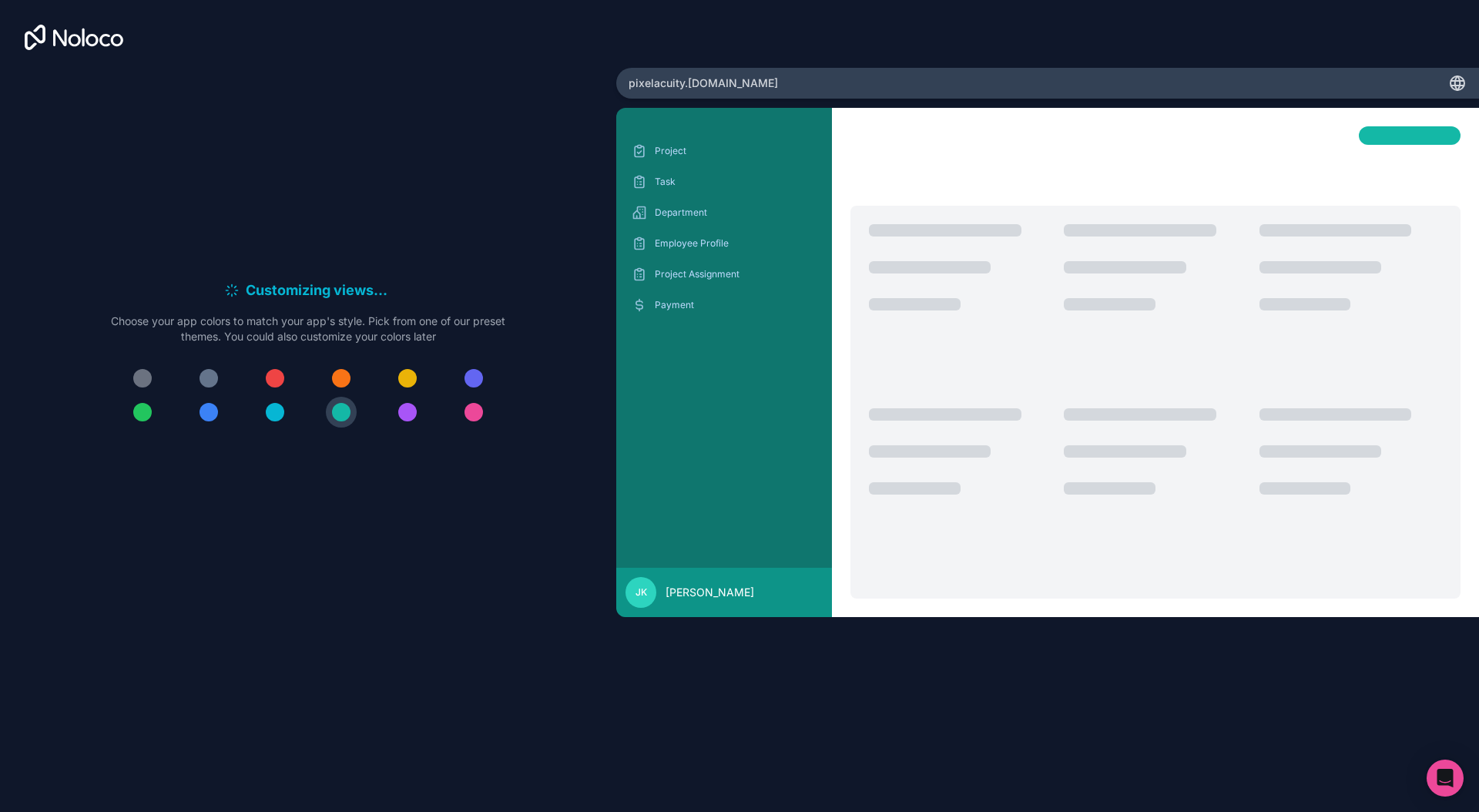
click at [366, 182] on div "Customizing views . . . Meanwhile, let's personalize it! Choose your app colors…" at bounding box center [308, 359] width 567 height 584
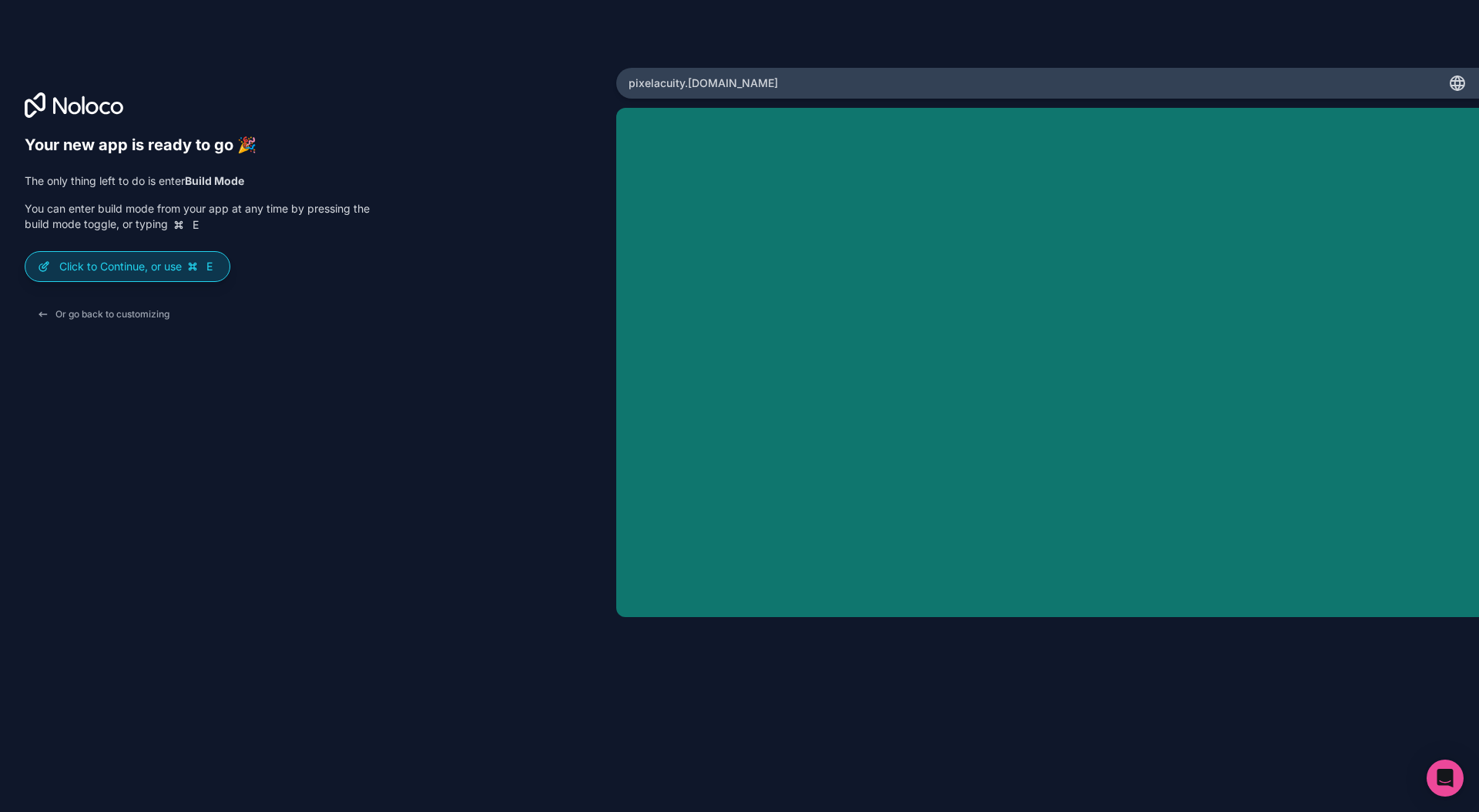
click at [114, 274] on p "Click to Continue, or use E" at bounding box center [138, 266] width 158 height 15
